Goal: Find specific page/section: Find specific page/section

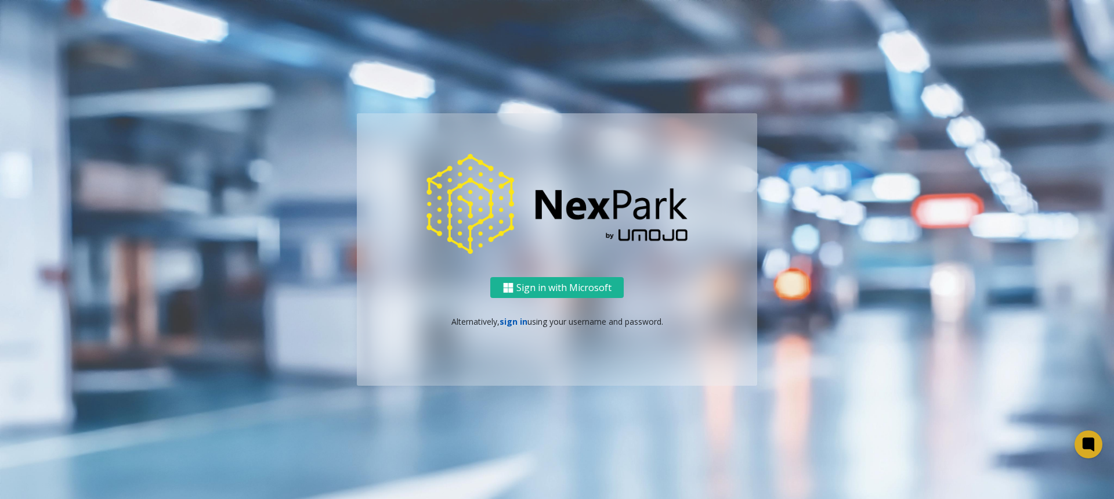
click at [510, 323] on link "sign in" at bounding box center [514, 321] width 28 height 11
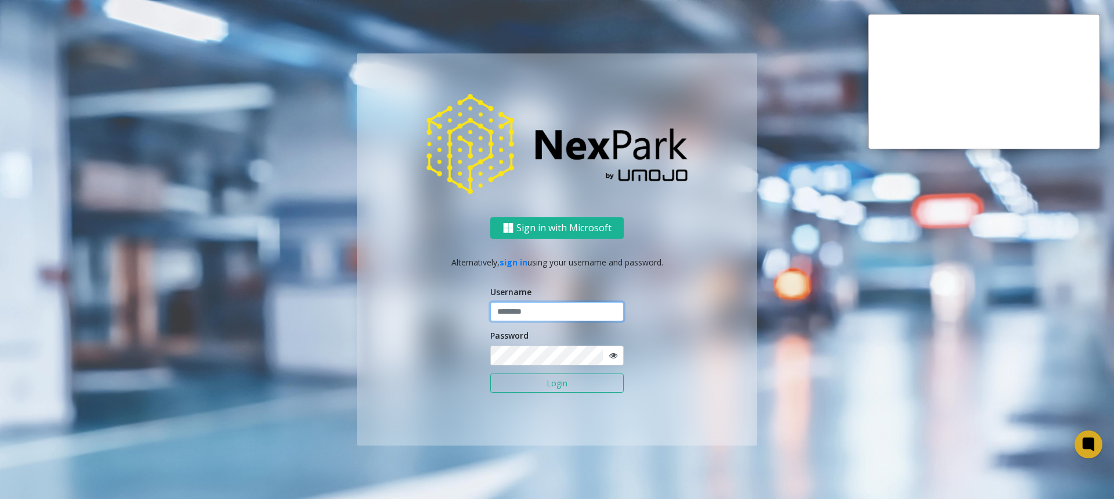
click at [547, 311] on input "text" at bounding box center [556, 312] width 133 height 20
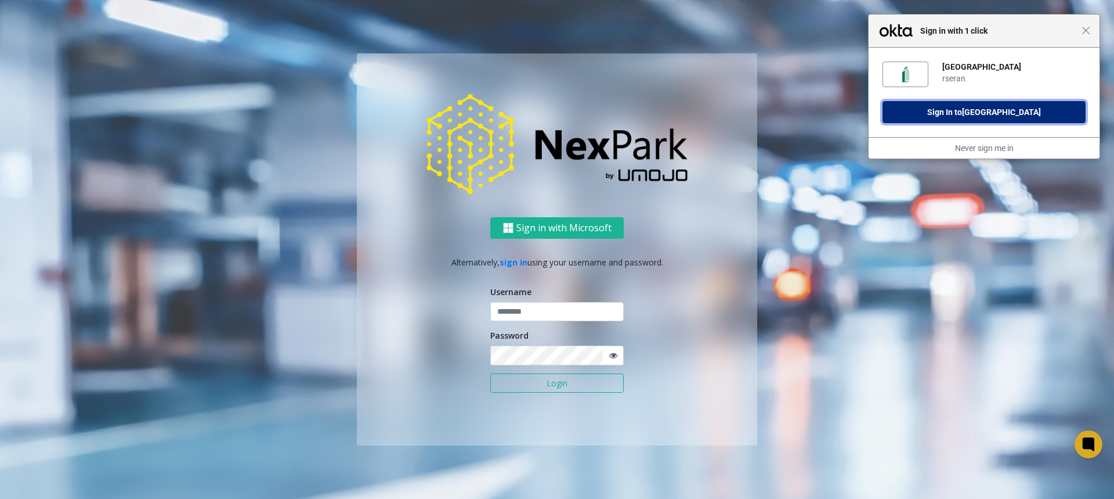
click at [894, 120] on button "Sign In to [GEOGRAPHIC_DATA]" at bounding box center [984, 112] width 203 height 22
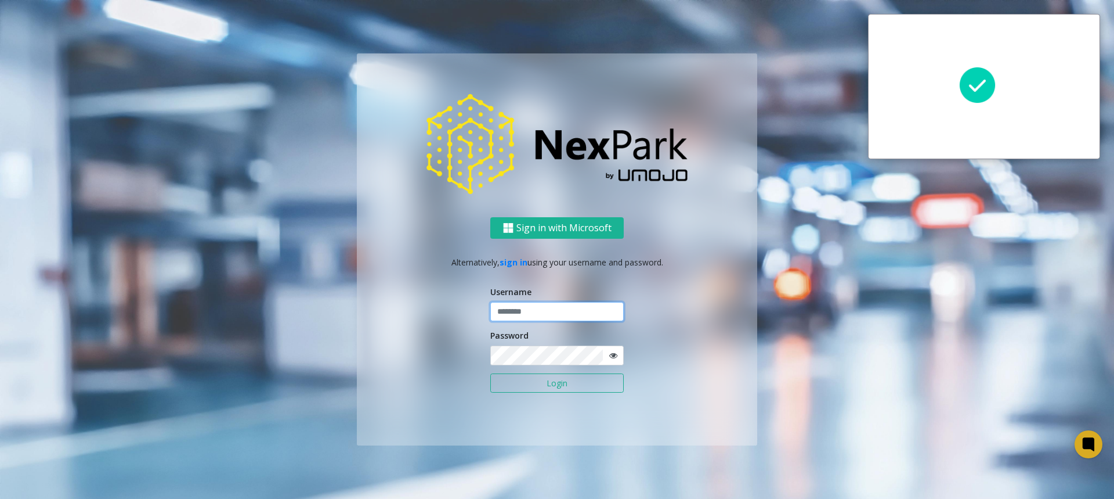
type input "******"
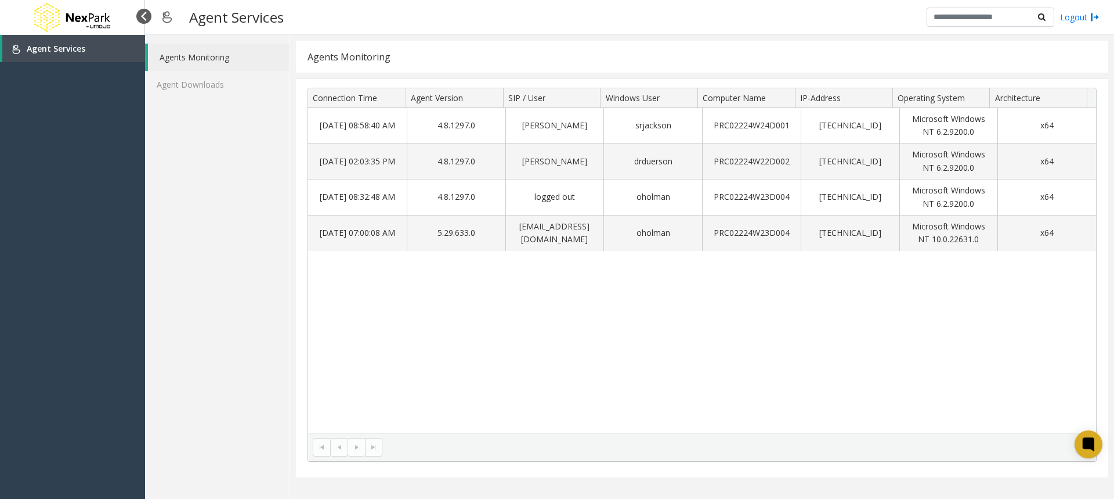
click at [146, 17] on div at bounding box center [143, 16] width 15 height 15
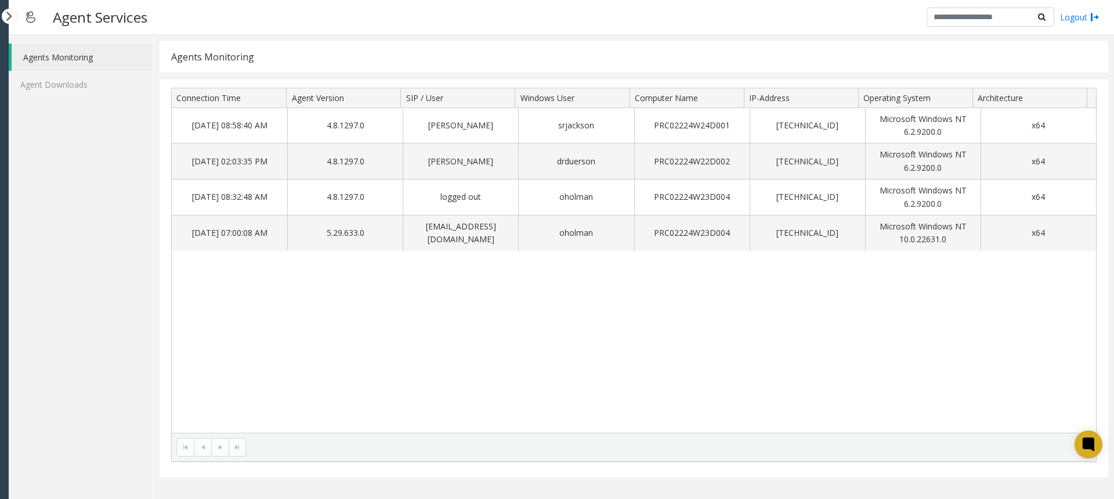
drag, startPoint x: 35, startPoint y: 17, endPoint x: 27, endPoint y: 13, distance: 9.9
click at [35, 18] on img at bounding box center [30, 17] width 21 height 28
click at [5, 13] on div at bounding box center [9, 16] width 15 height 15
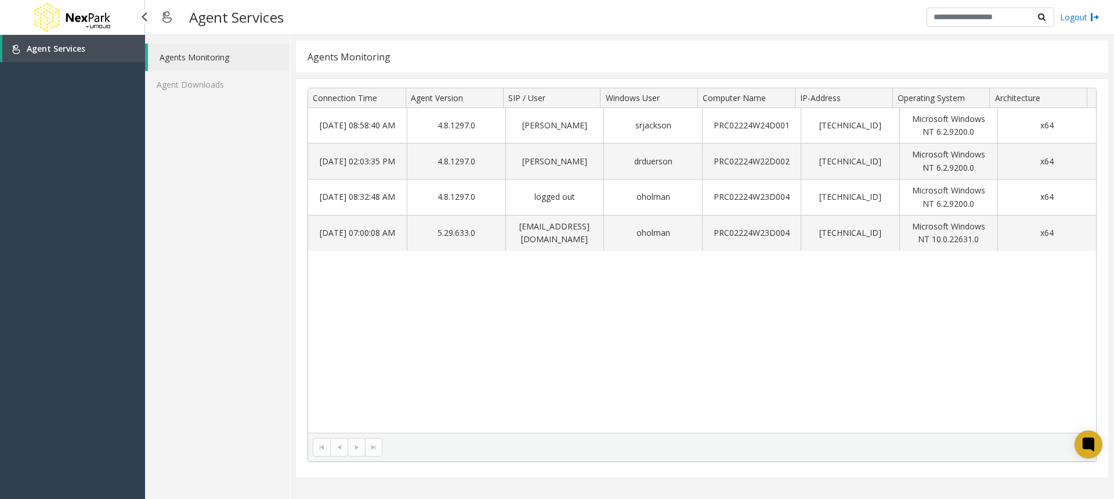
click at [41, 47] on span "Agent Services" at bounding box center [56, 48] width 59 height 11
click at [66, 27] on img at bounding box center [71, 17] width 81 height 35
